Goal: Communication & Community: Ask a question

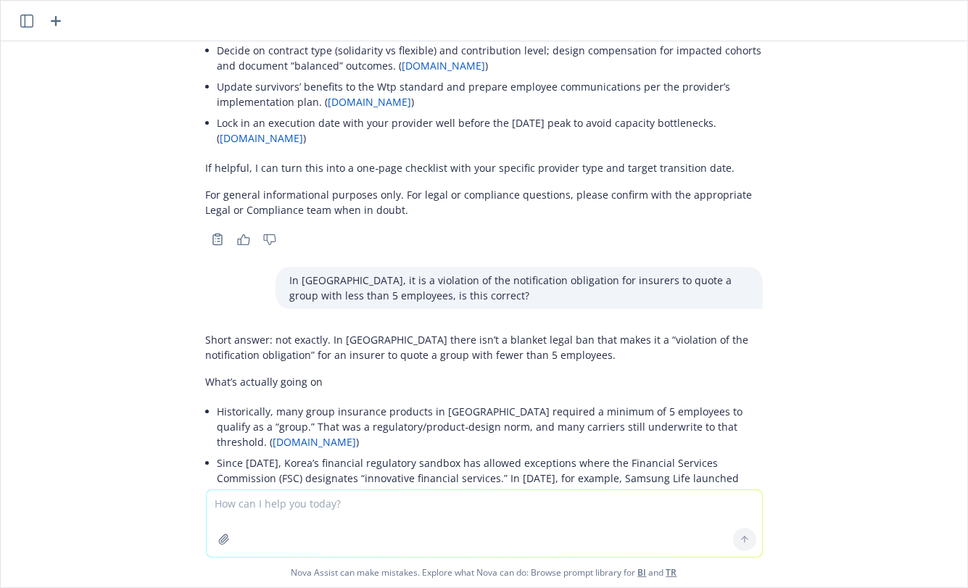
scroll to position [13951, 0]
